Goal: Transaction & Acquisition: Purchase product/service

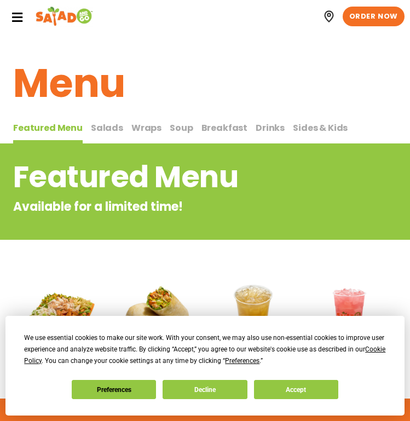
click at [16, 16] on icon at bounding box center [17, 17] width 12 height 12
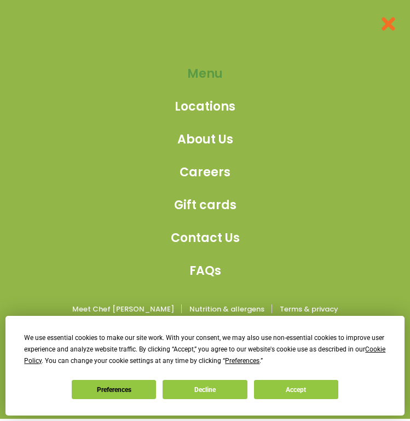
click at [196, 76] on span "Menu" at bounding box center [205, 74] width 36 height 18
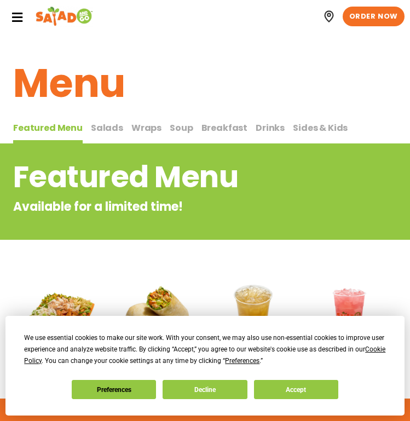
click at [106, 125] on span "Salads" at bounding box center [107, 127] width 32 height 13
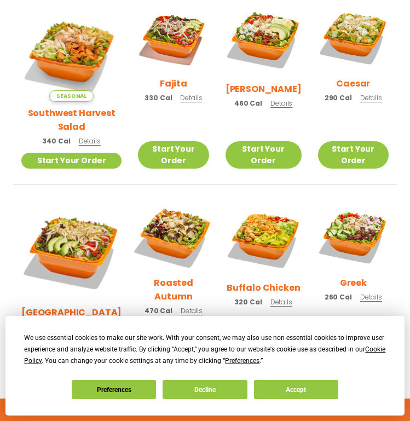
scroll to position [341, 0]
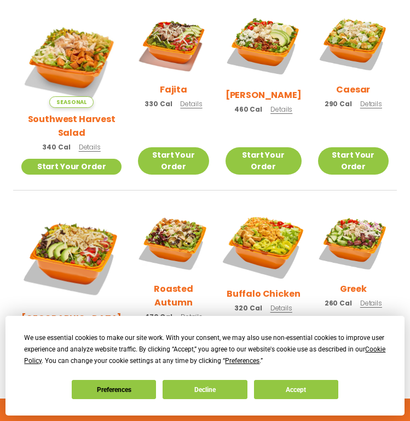
click at [270, 218] on img at bounding box center [263, 244] width 89 height 89
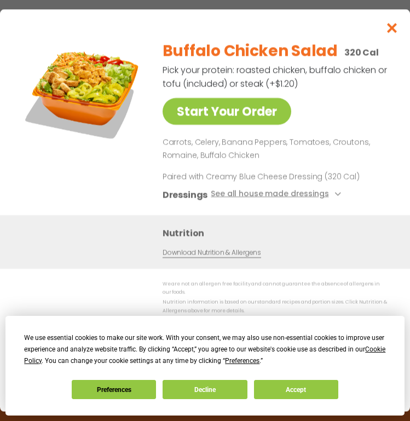
click at [389, 23] on icon "Close modal" at bounding box center [392, 27] width 14 height 11
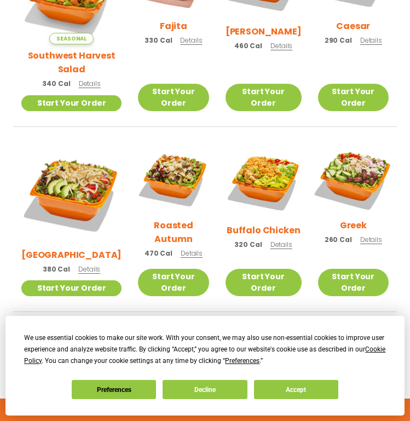
scroll to position [408, 0]
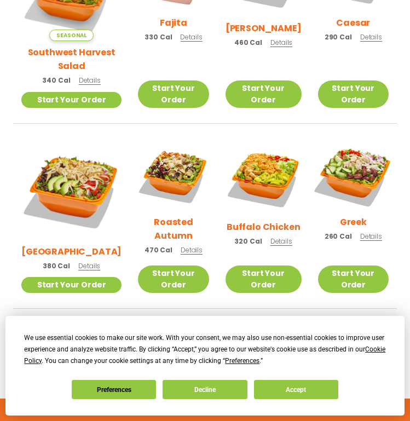
click at [337, 170] on img at bounding box center [352, 174] width 83 height 83
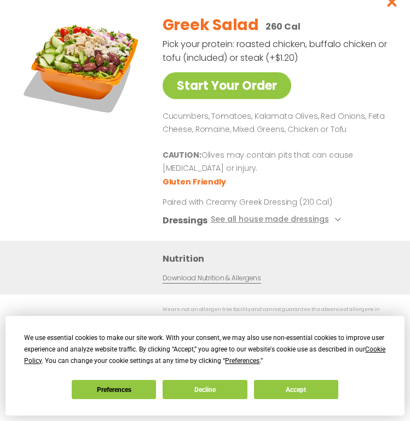
click at [395, 3] on icon "Close modal" at bounding box center [392, 1] width 14 height 11
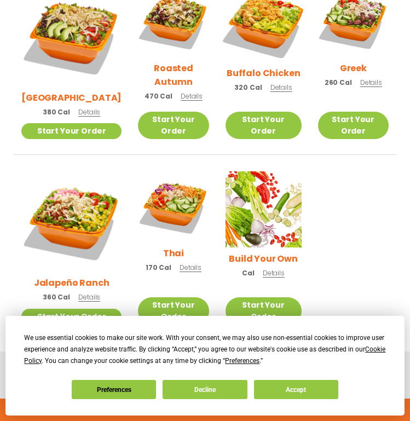
scroll to position [572, 0]
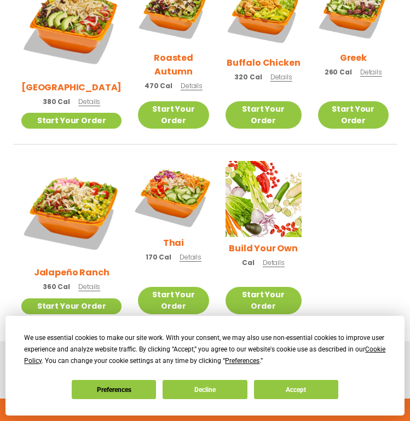
click at [150, 155] on img at bounding box center [173, 196] width 83 height 83
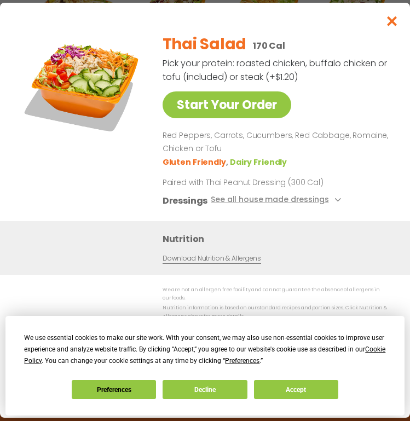
click at [389, 23] on icon "Close modal" at bounding box center [392, 20] width 14 height 11
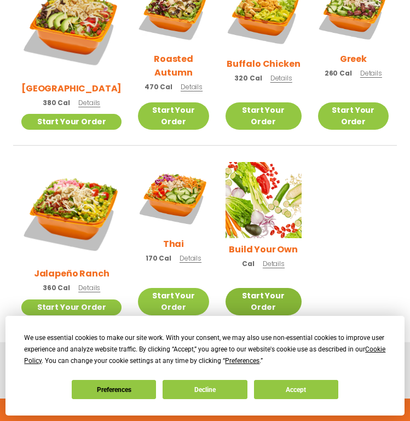
scroll to position [568, 0]
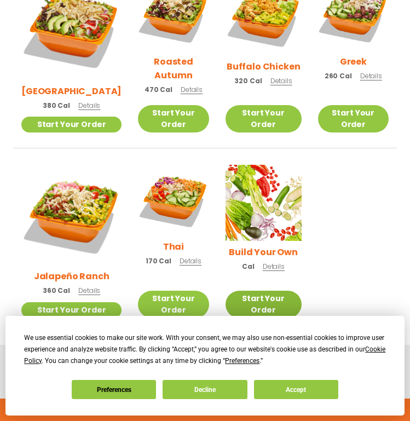
click at [256, 291] on link "Start Your Order" at bounding box center [263, 304] width 76 height 27
